Goal: Transaction & Acquisition: Obtain resource

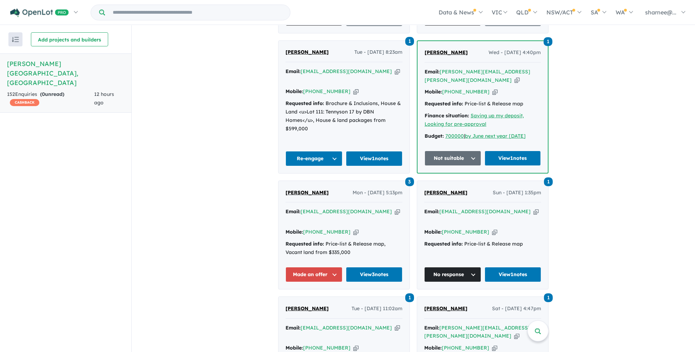
scroll to position [474, 0]
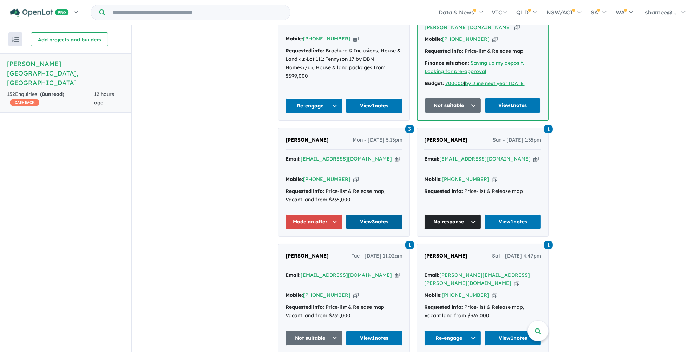
click at [364, 214] on link "View 3 notes" at bounding box center [374, 221] width 57 height 15
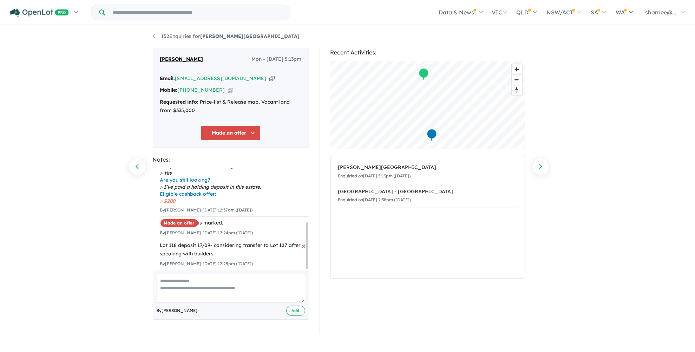
scroll to position [1, 0]
click at [48, 54] on link "My Dashboard (1)" at bounding box center [46, 49] width 72 height 16
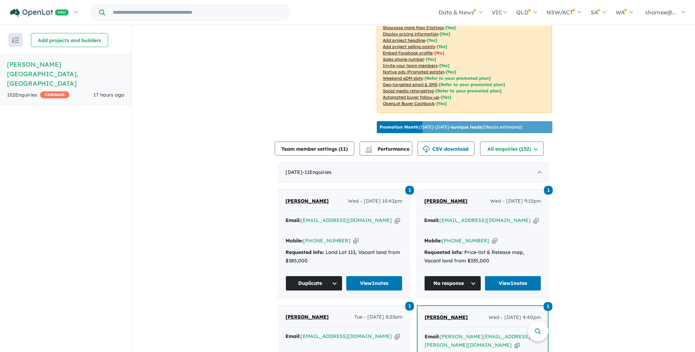
scroll to position [211, 0]
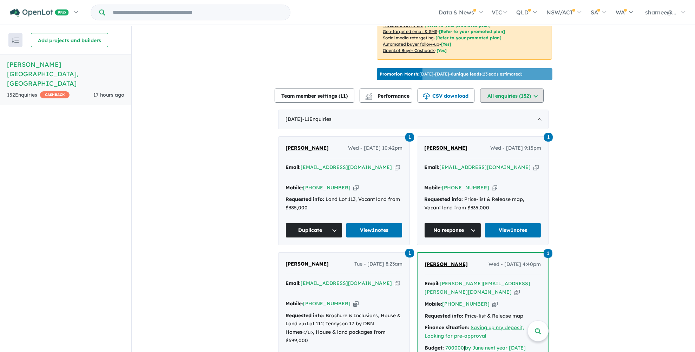
click at [524, 89] on button "All enquiries ( 152 )" at bounding box center [512, 96] width 64 height 14
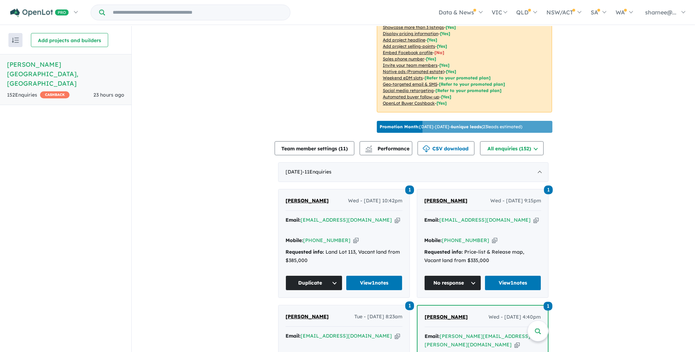
scroll to position [158, 0]
click at [439, 142] on button "CSV download" at bounding box center [446, 149] width 57 height 14
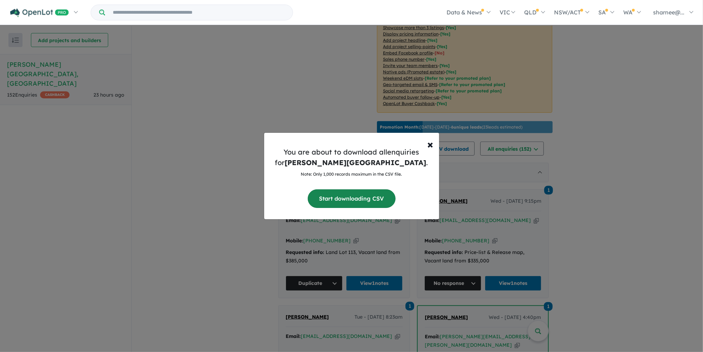
click at [342, 196] on button "Start downloading CSV" at bounding box center [352, 198] width 88 height 19
click at [371, 199] on button "Start downloading CSV" at bounding box center [352, 198] width 88 height 19
click at [428, 147] on span "×" at bounding box center [430, 144] width 6 height 14
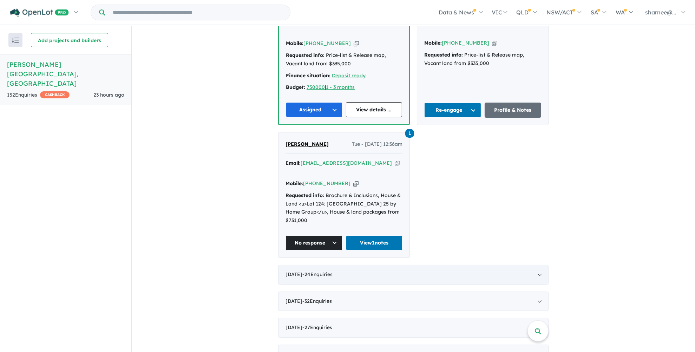
scroll to position [896, 0]
